Goal: Use online tool/utility: Utilize a website feature to perform a specific function

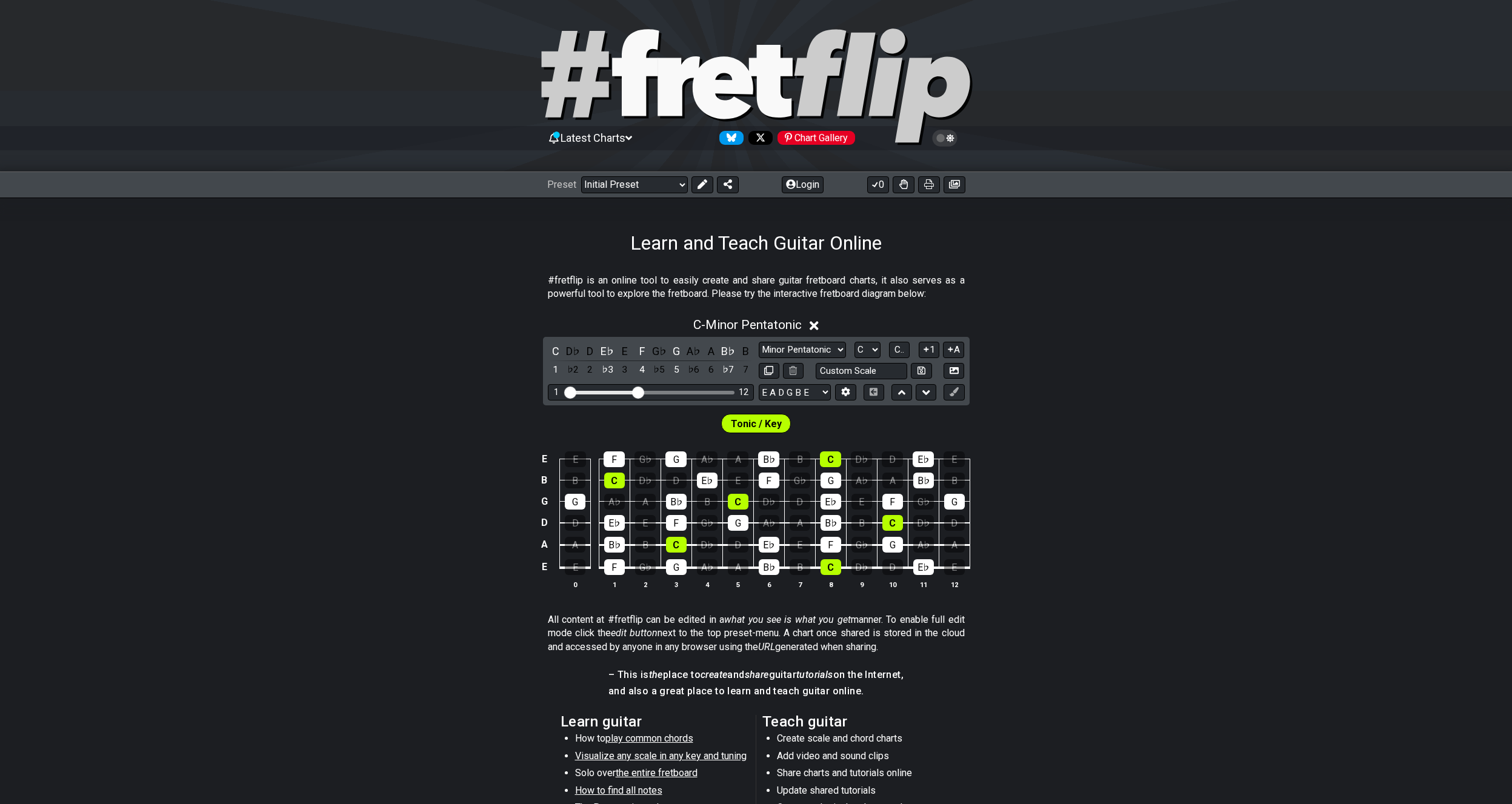
scroll to position [151, 0]
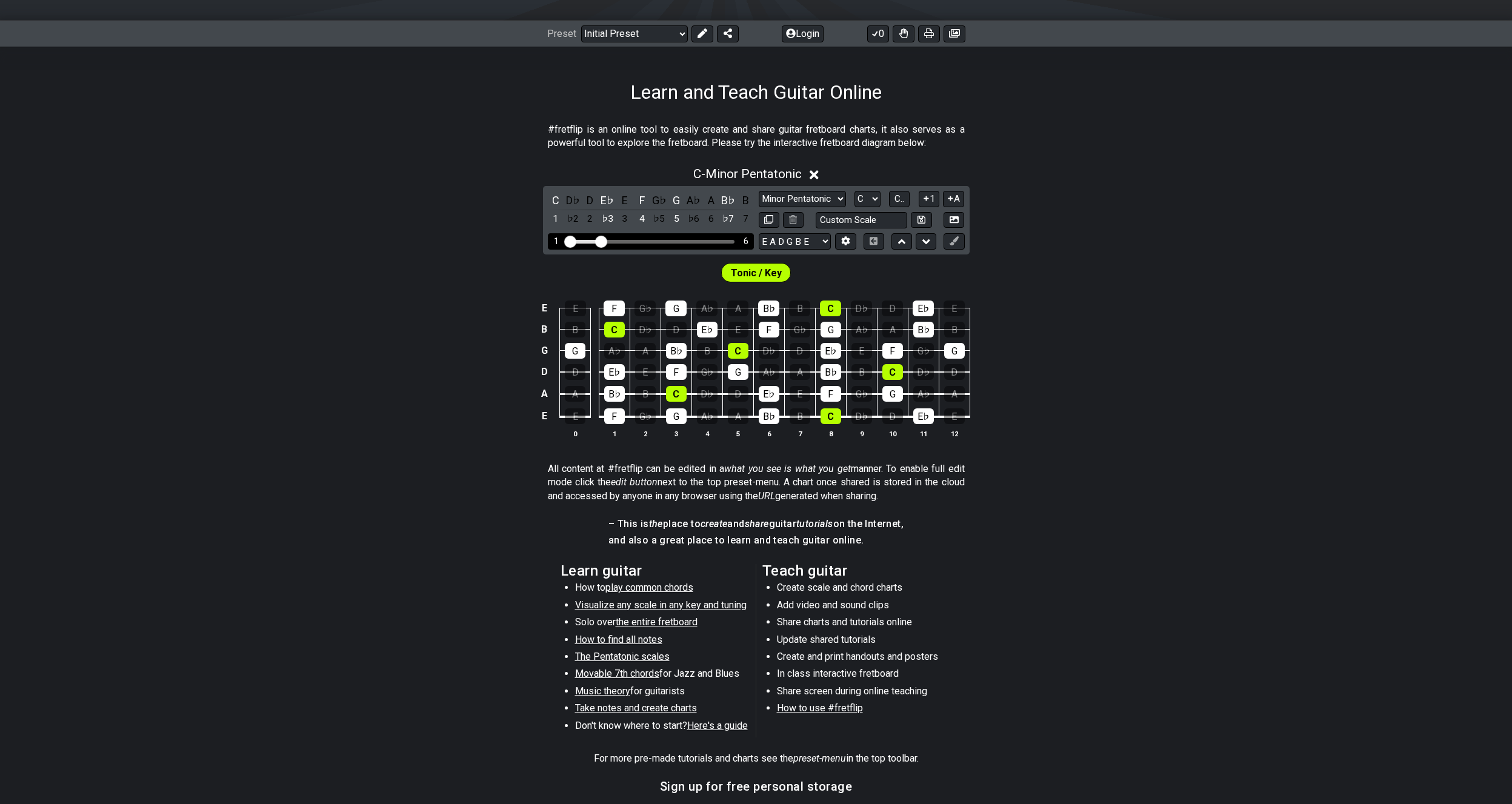
drag, startPoint x: 635, startPoint y: 238, endPoint x: 600, endPoint y: 240, distance: 35.1
click at [600, 241] on input "Visible fret range" at bounding box center [651, 241] width 172 height 0
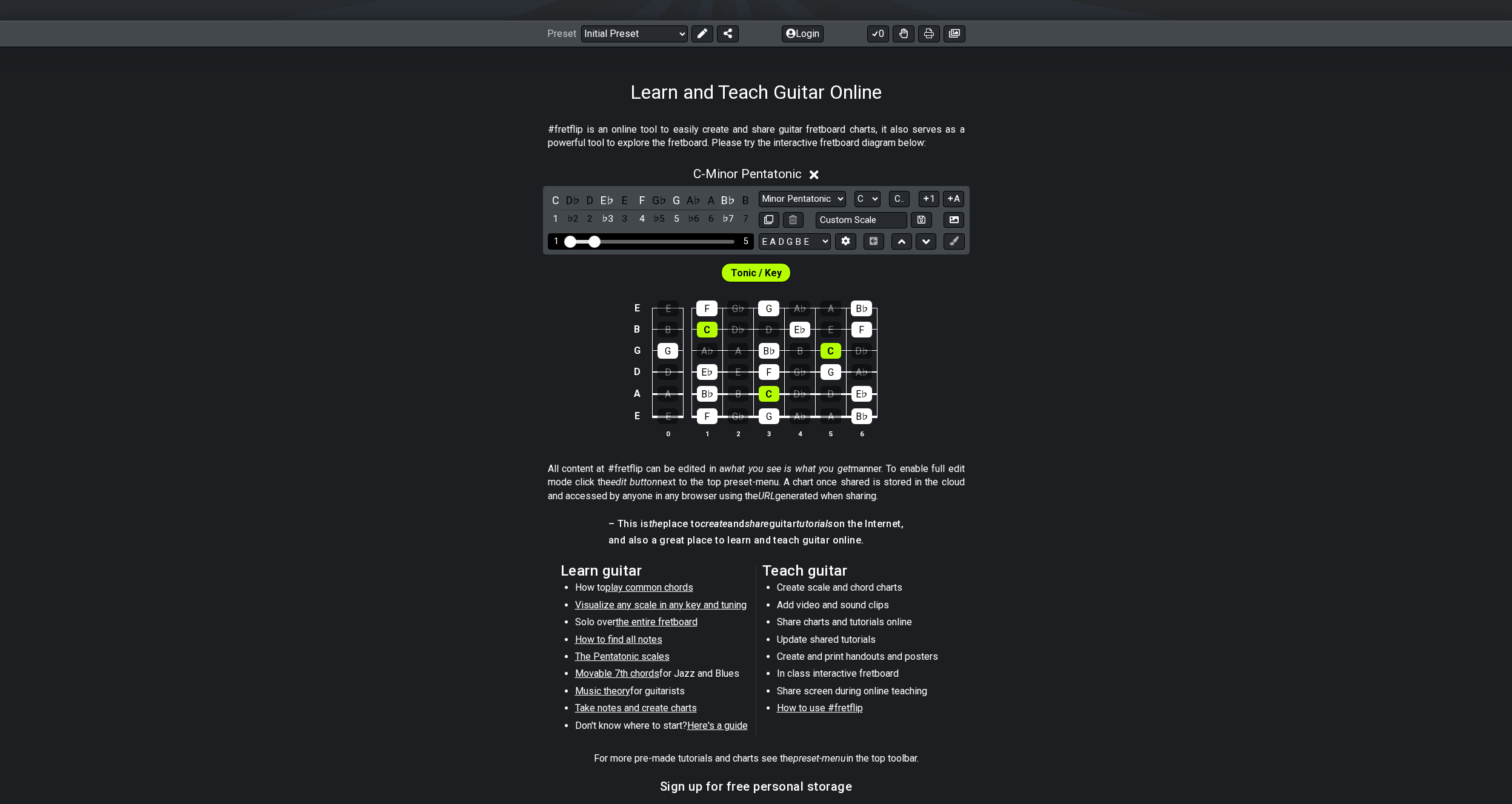
click at [597, 241] on input "Visible fret range" at bounding box center [651, 241] width 172 height 0
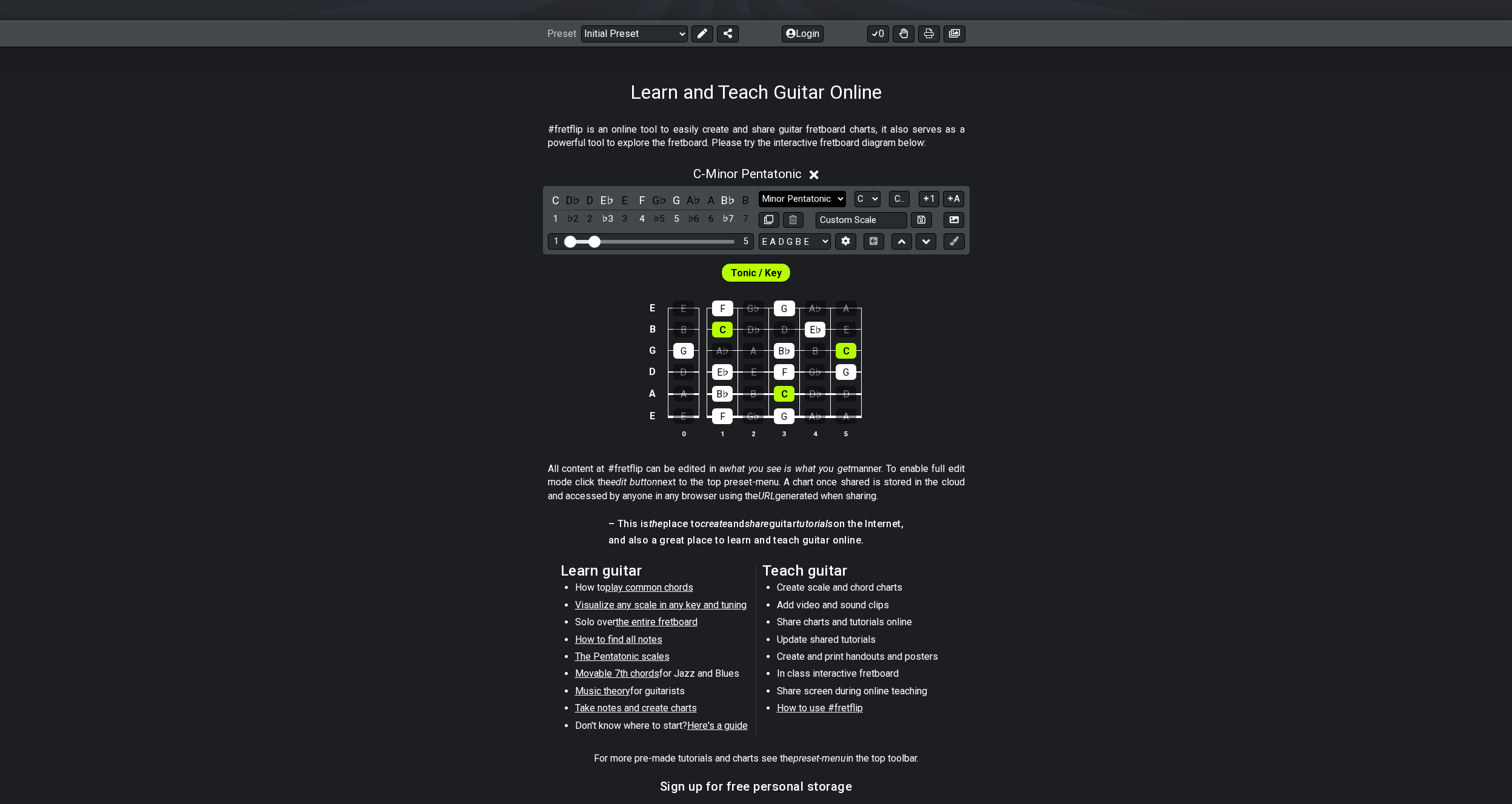
select select "Major / [PERSON_NAME]"
click option "Major / [PERSON_NAME]" at bounding box center [0, 0] width 0 height 0
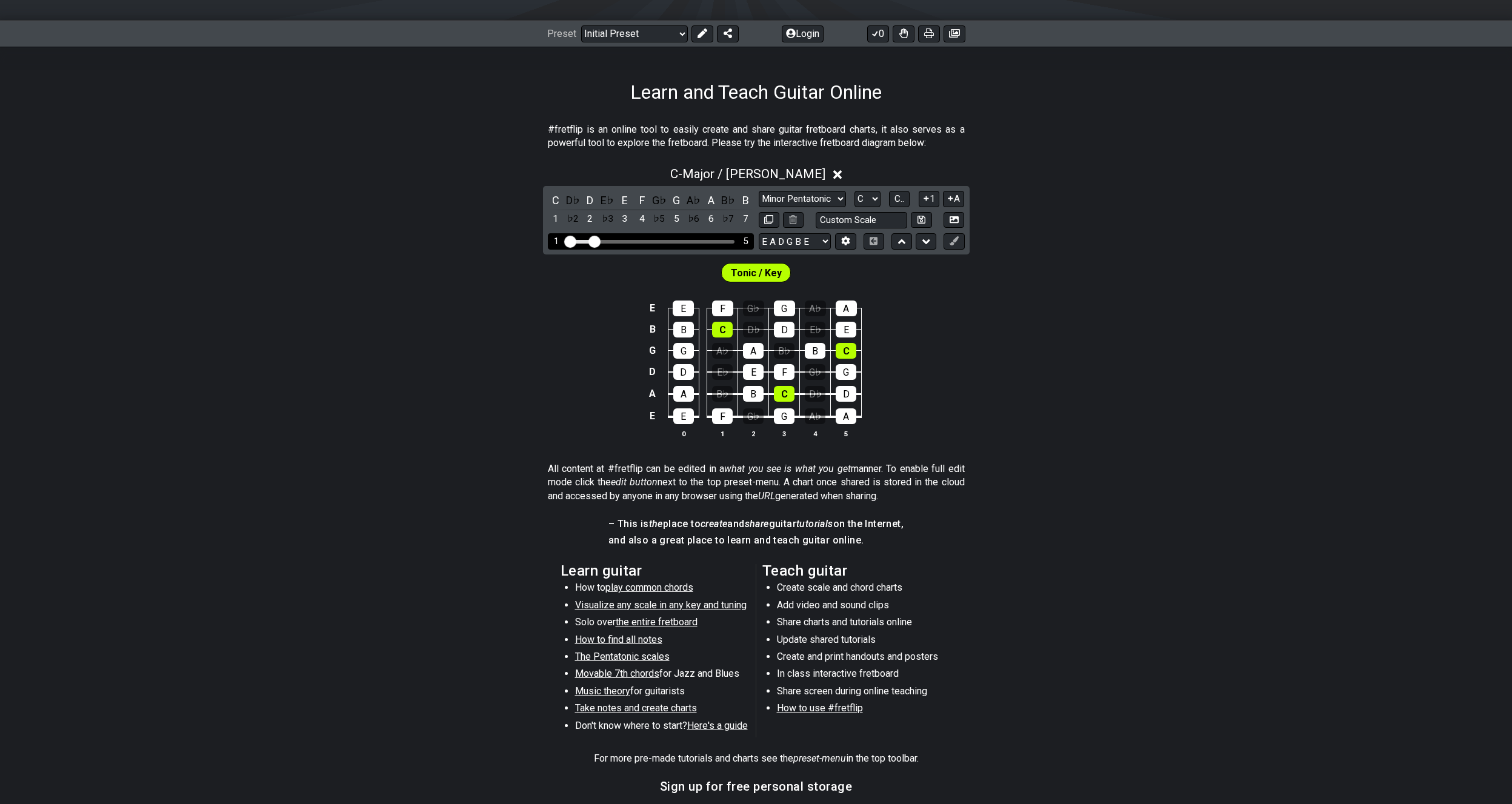
click at [582, 241] on div "1 5" at bounding box center [651, 242] width 206 height 16
drag, startPoint x: 571, startPoint y: 242, endPoint x: 584, endPoint y: 242, distance: 13.0
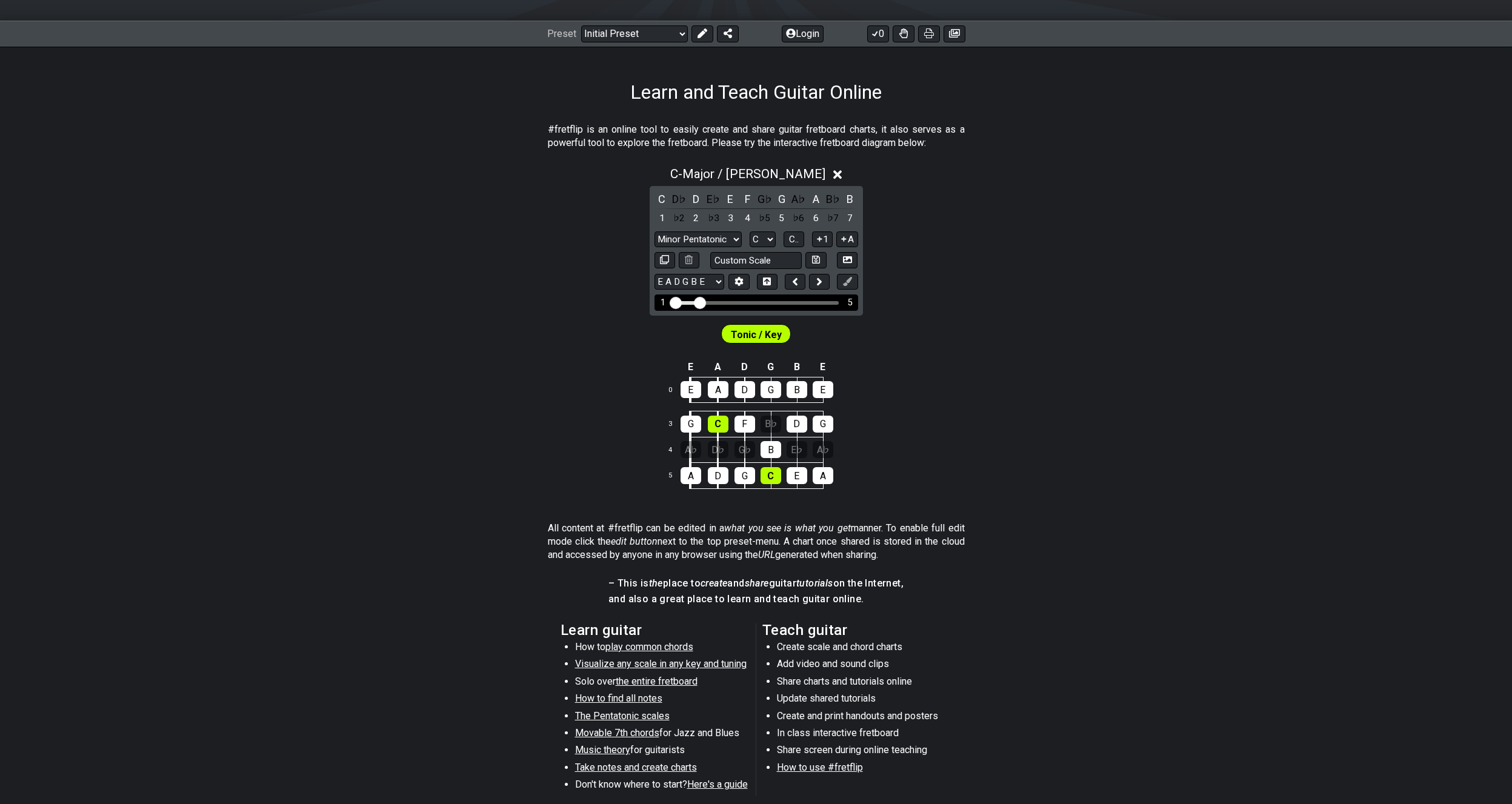
drag, startPoint x: 690, startPoint y: 303, endPoint x: 662, endPoint y: 307, distance: 28.3
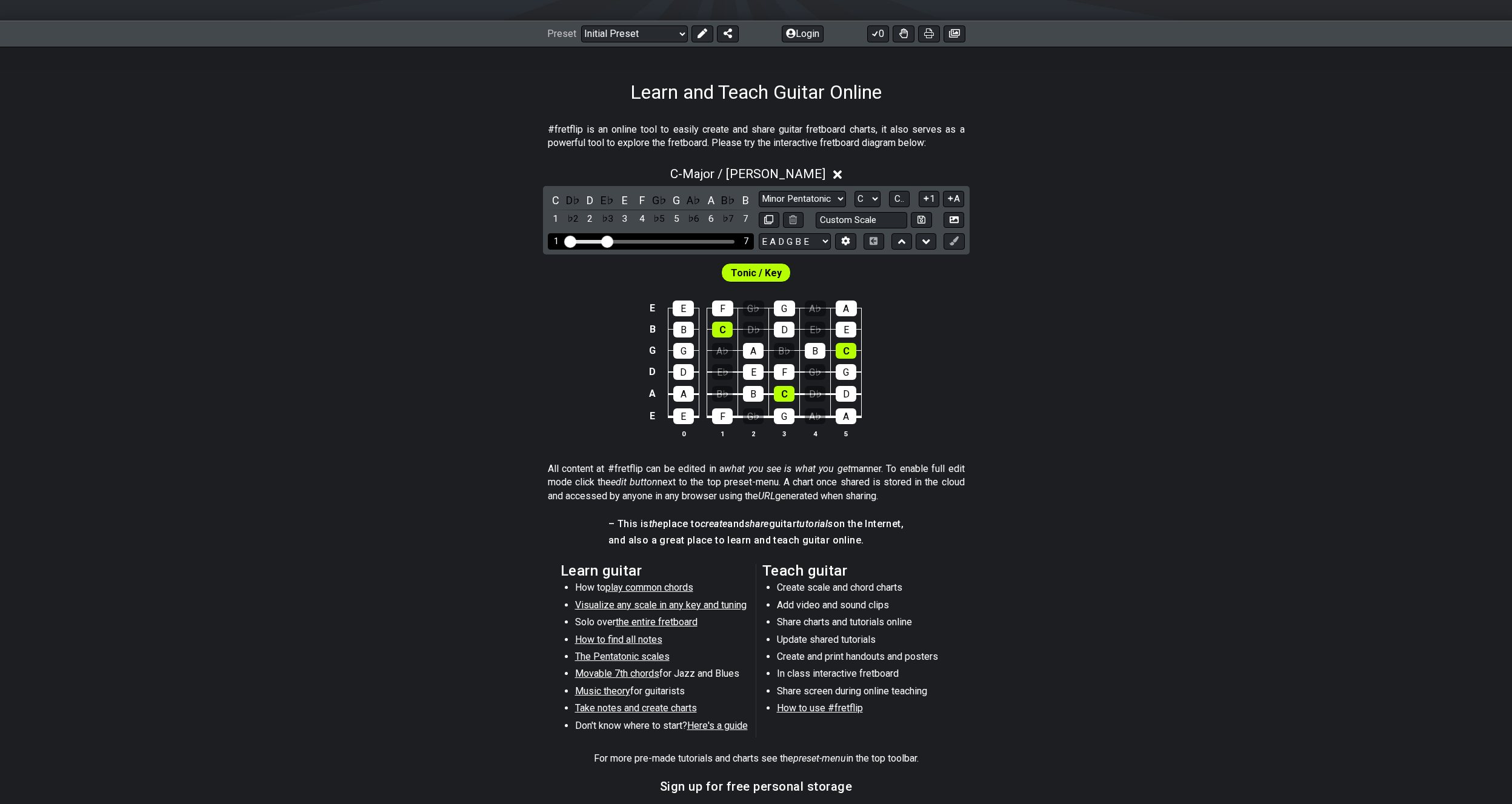
drag, startPoint x: 595, startPoint y: 241, endPoint x: 601, endPoint y: 240, distance: 6.1
click at [605, 241] on input "Visible fret range" at bounding box center [651, 241] width 172 height 0
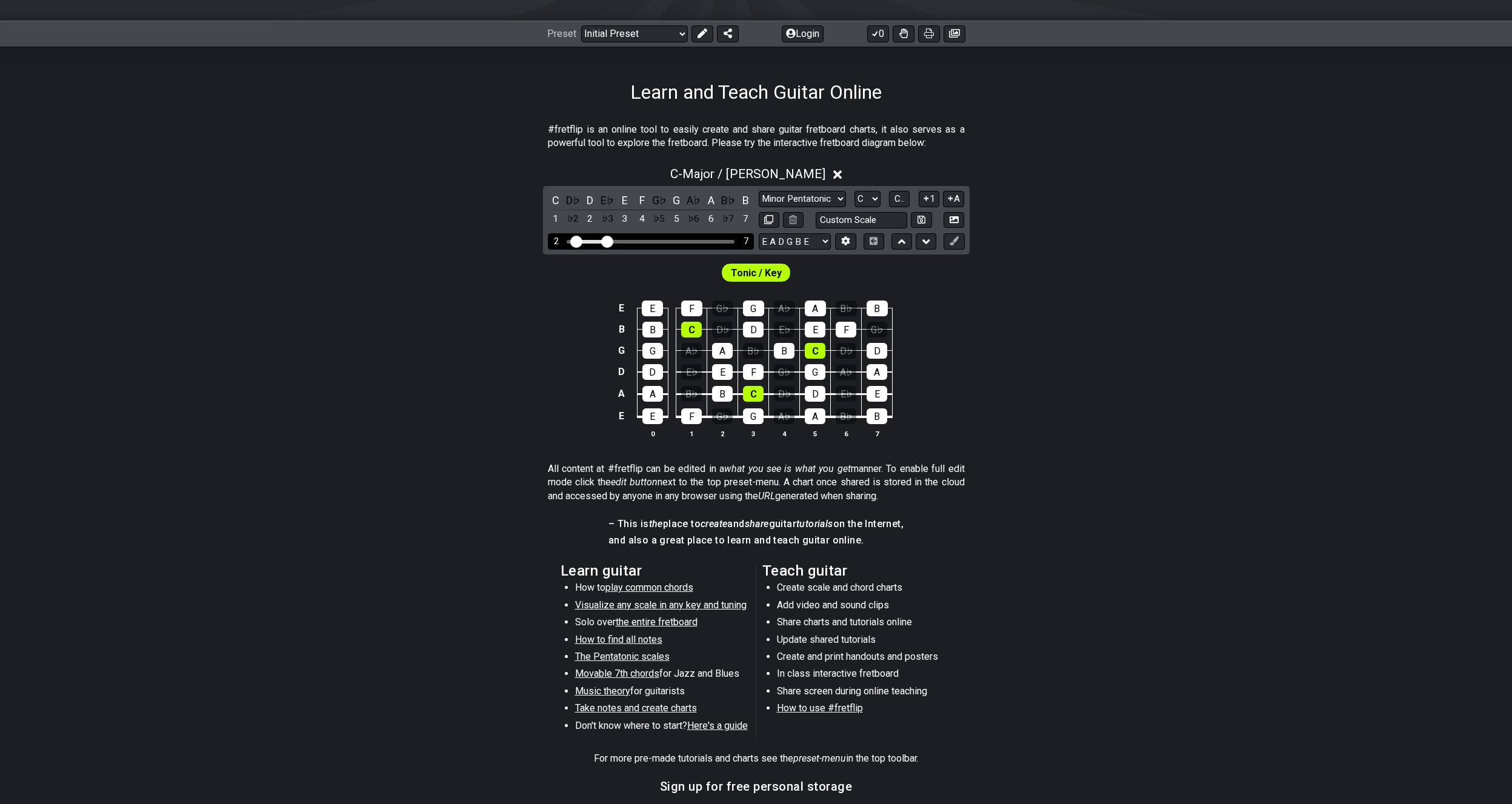
click at [575, 241] on input "Visible fret range" at bounding box center [651, 241] width 172 height 0
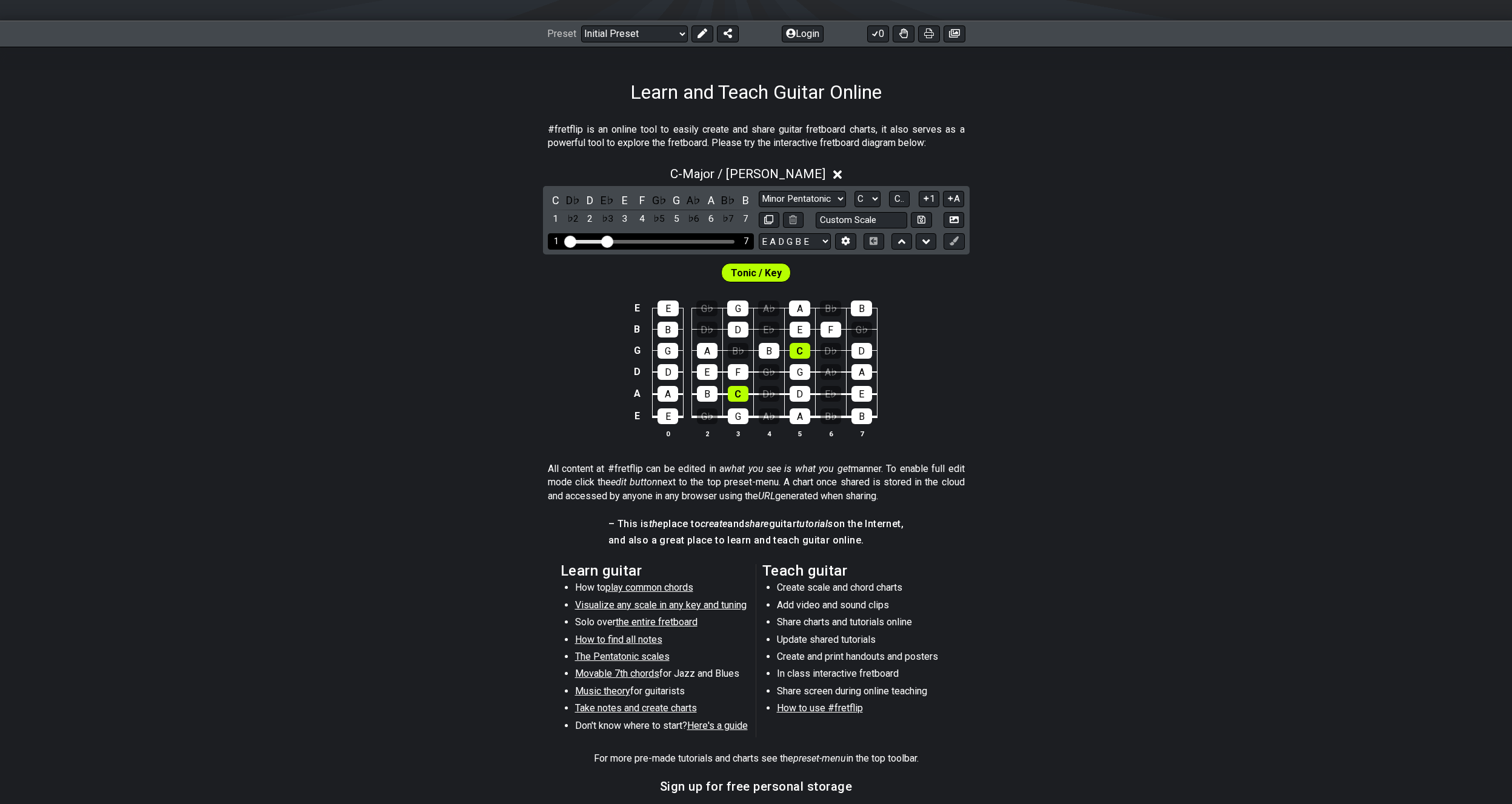
click at [565, 241] on input "Visible fret range" at bounding box center [651, 241] width 172 height 0
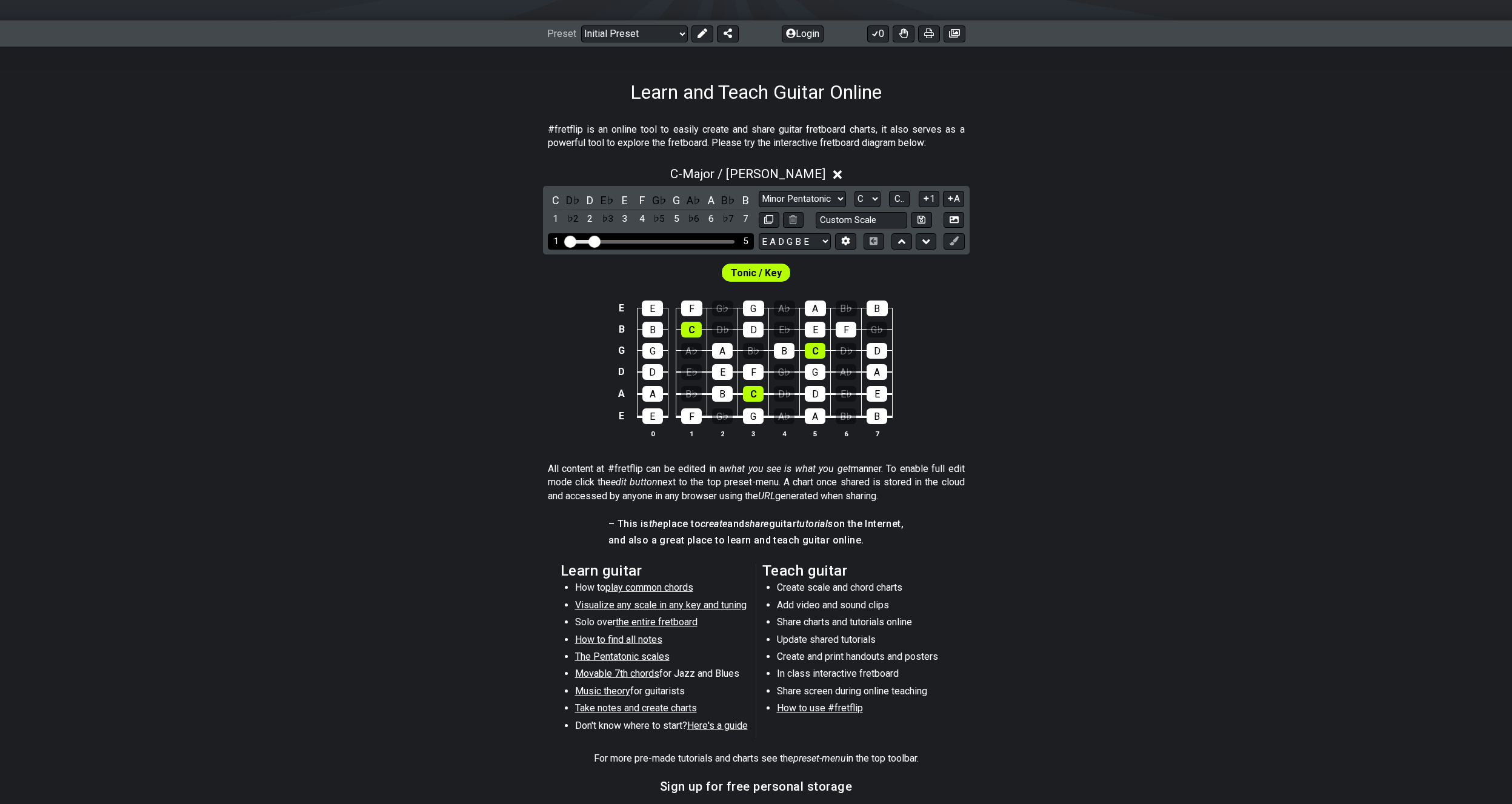
drag, startPoint x: 610, startPoint y: 241, endPoint x: 596, endPoint y: 242, distance: 14.0
click at [596, 241] on input "Visible fret range" at bounding box center [651, 241] width 172 height 0
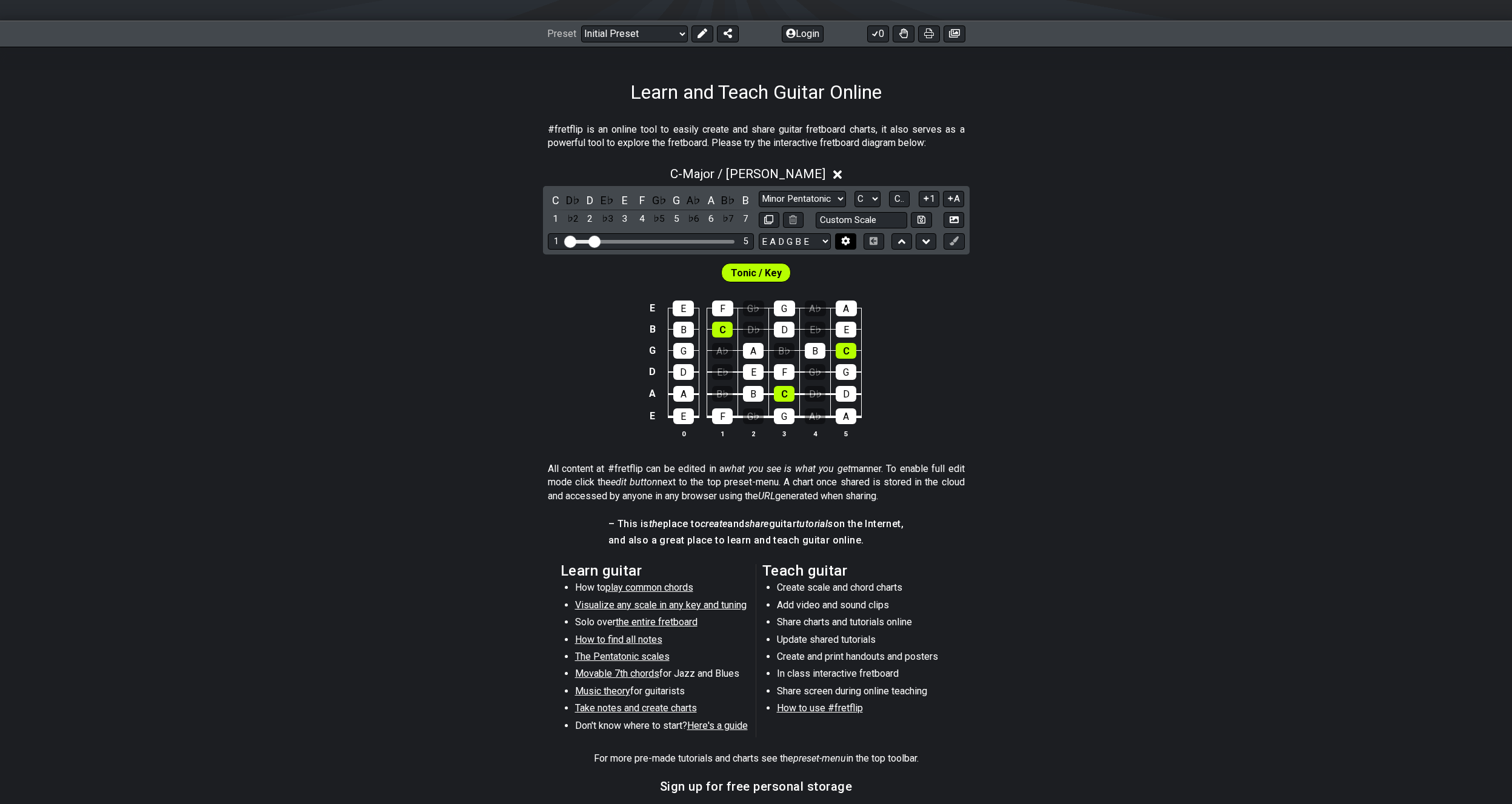
click at [850, 241] on icon at bounding box center [846, 241] width 9 height 9
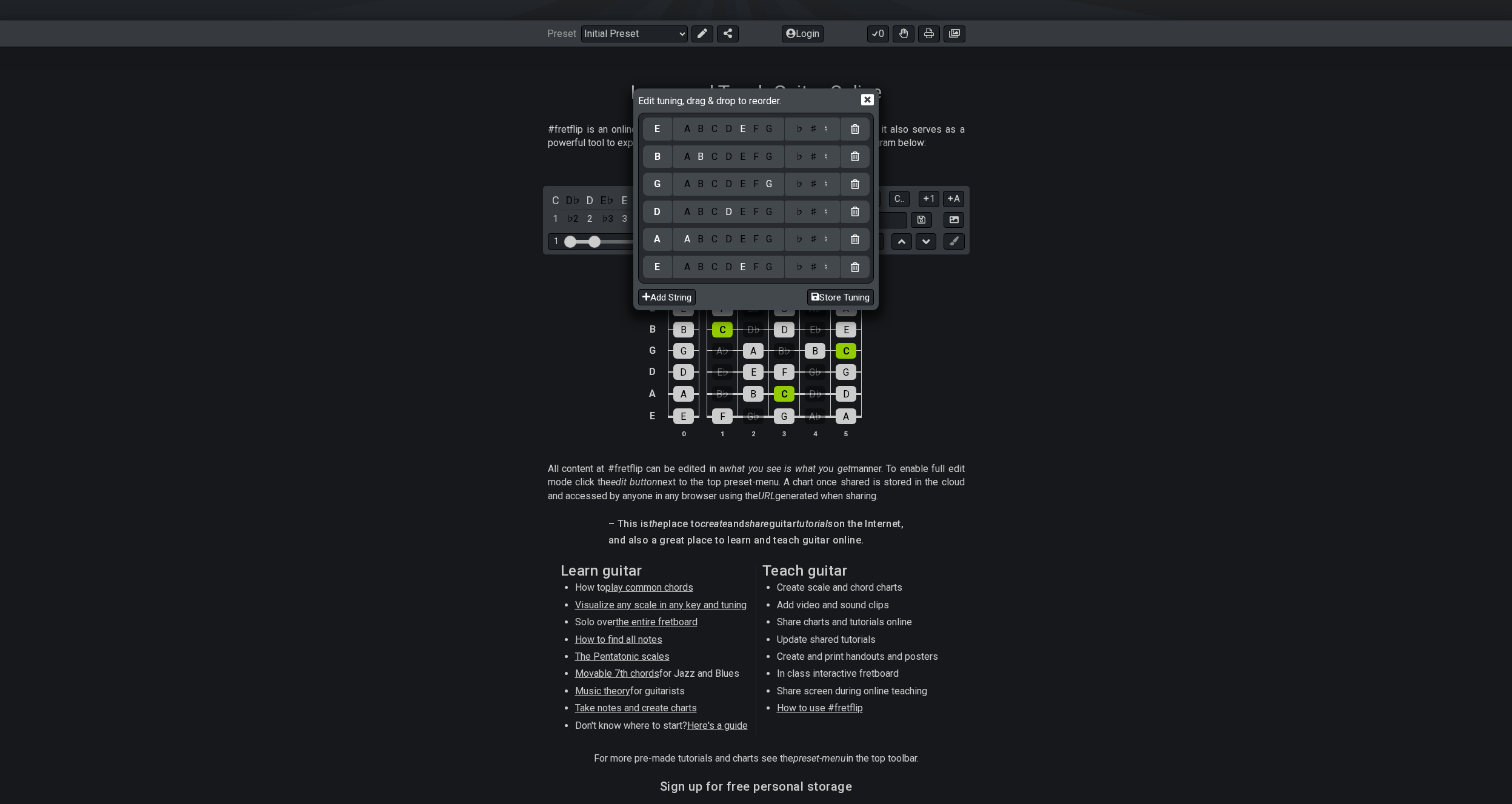
click at [997, 323] on div "Edit tuning, drag & drop to reorder. E A B C D E F G ♭ ♯ ♮ B A B C D E F G ♭ ♯ …" at bounding box center [756, 402] width 1512 height 804
click at [868, 100] on icon at bounding box center [867, 100] width 13 height 13
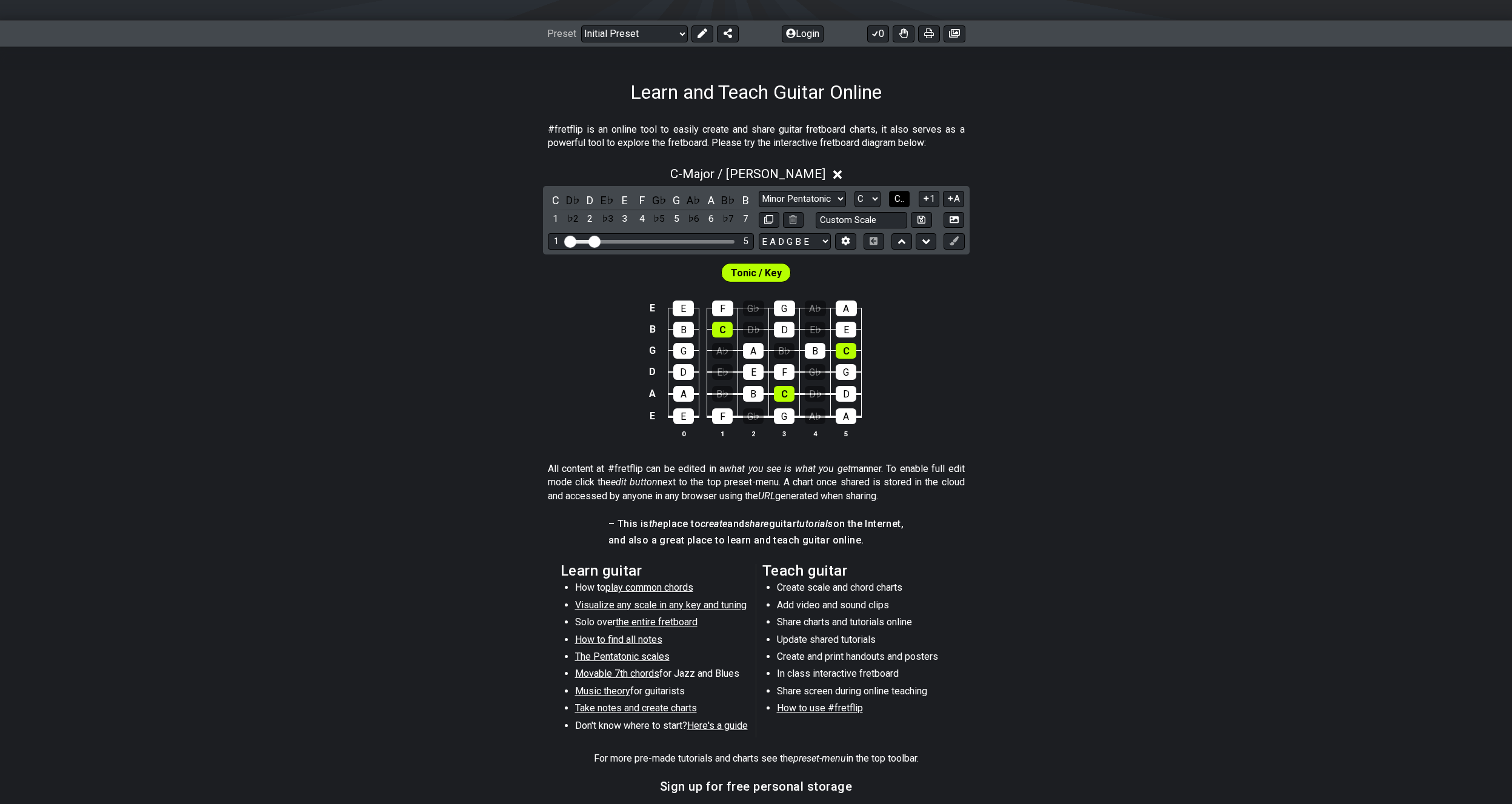
click at [896, 198] on span "C.." at bounding box center [899, 198] width 9 height 11
click at [905, 203] on span "1..7" at bounding box center [900, 198] width 15 height 11
click at [902, 201] on span "..." at bounding box center [900, 198] width 5 height 11
click at [904, 201] on span "C.." at bounding box center [899, 198] width 9 height 11
click at [900, 201] on span "1..7" at bounding box center [900, 198] width 15 height 11
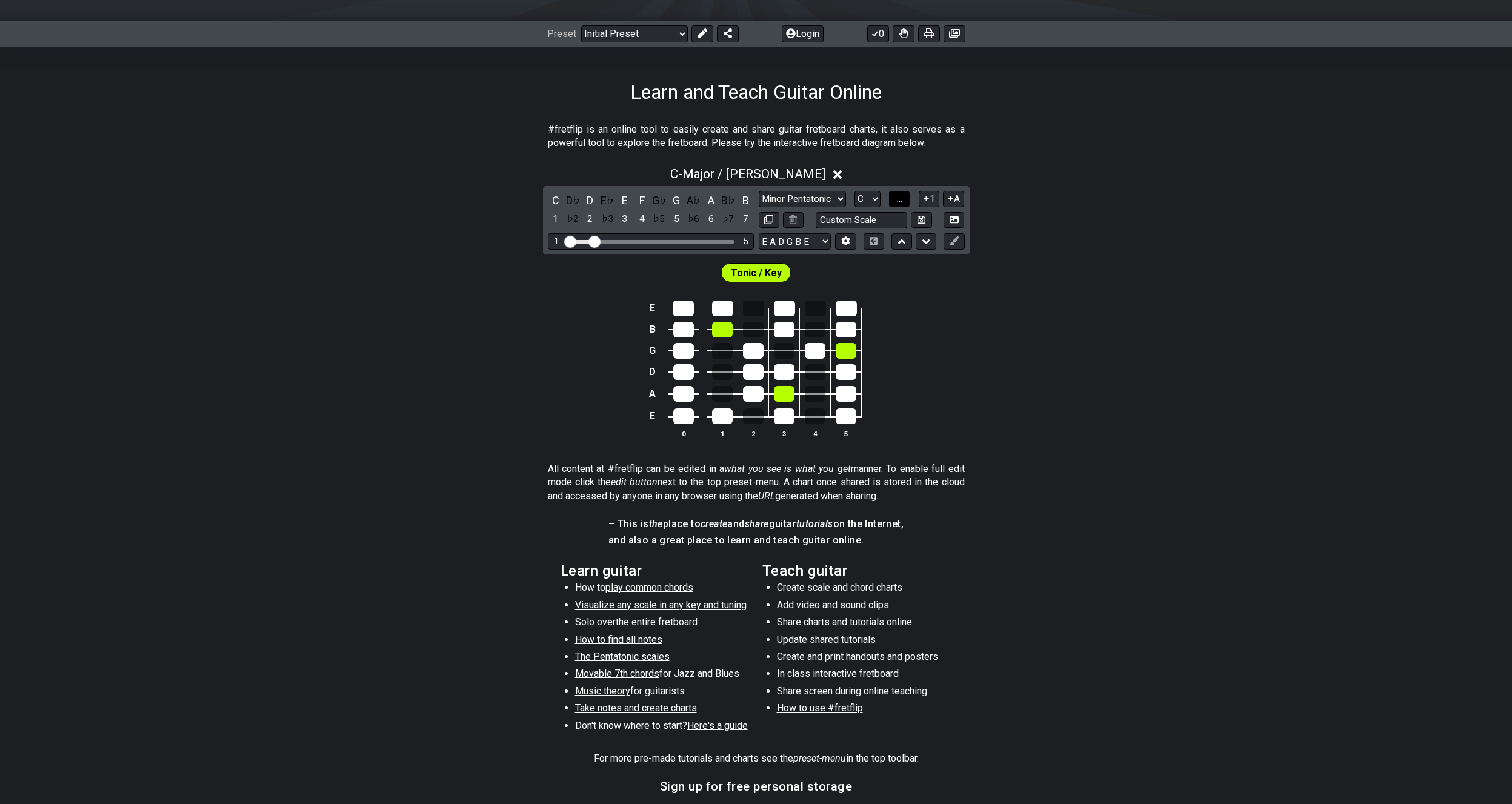
click at [900, 201] on span "..." at bounding box center [900, 198] width 5 height 11
click at [901, 201] on span "C.." at bounding box center [899, 198] width 9 height 11
click at [901, 201] on span "1..7" at bounding box center [900, 198] width 15 height 11
click at [901, 201] on span "..." at bounding box center [900, 198] width 5 height 11
drag, startPoint x: 514, startPoint y: 150, endPoint x: 908, endPoint y: 356, distance: 444.6
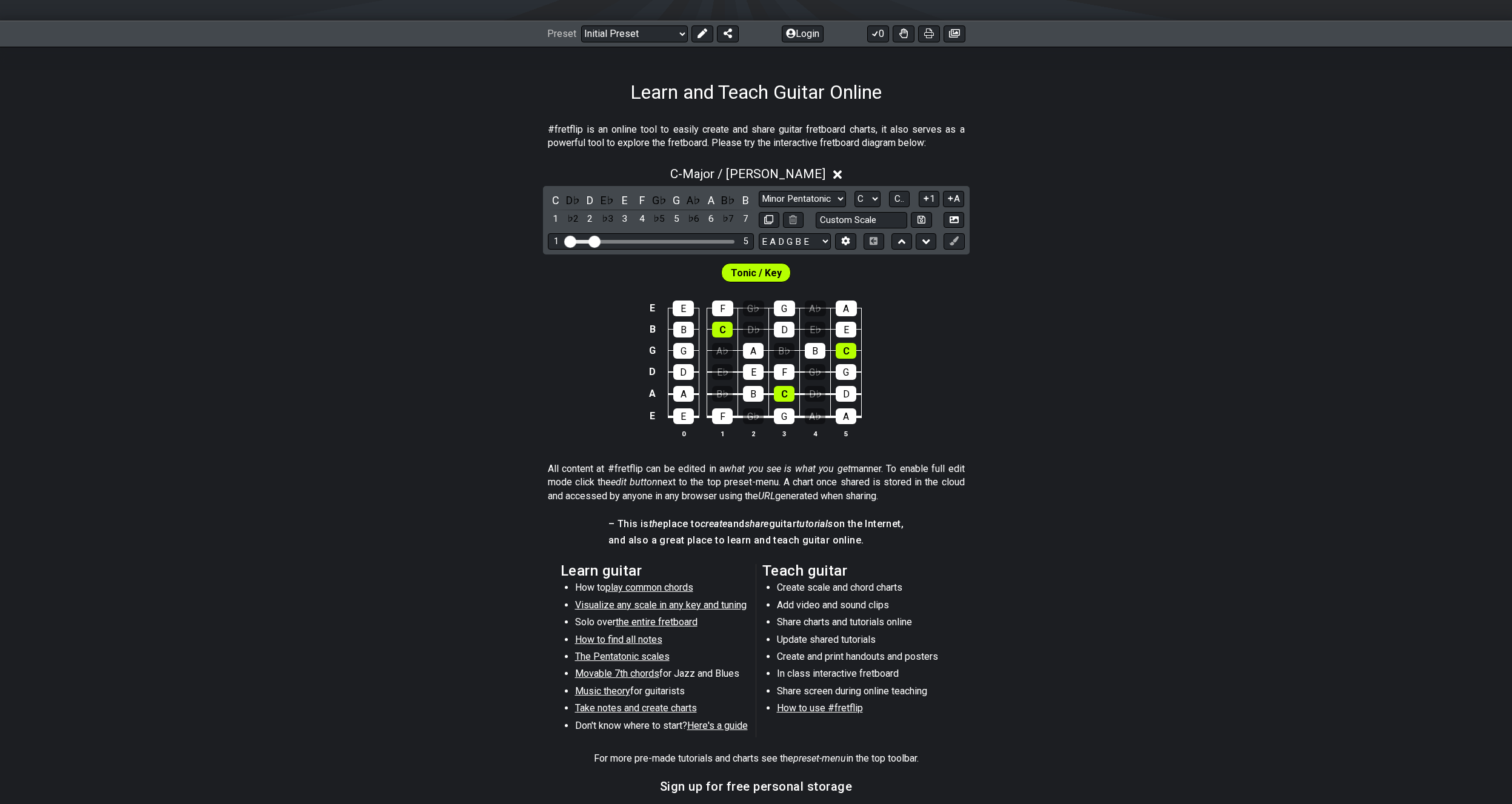
click at [909, 357] on div "#fretflip is an online tool to easily create and share guitar fretboard charts,…" at bounding box center [756, 466] width 1512 height 725
drag, startPoint x: 486, startPoint y: 140, endPoint x: 774, endPoint y: 266, distance: 314.4
click at [774, 266] on div "#fretflip is an online tool to easily create and share guitar fretboard charts,…" at bounding box center [756, 466] width 1512 height 725
click at [904, 200] on span "C.." at bounding box center [899, 198] width 9 height 11
